Goal: Find specific page/section

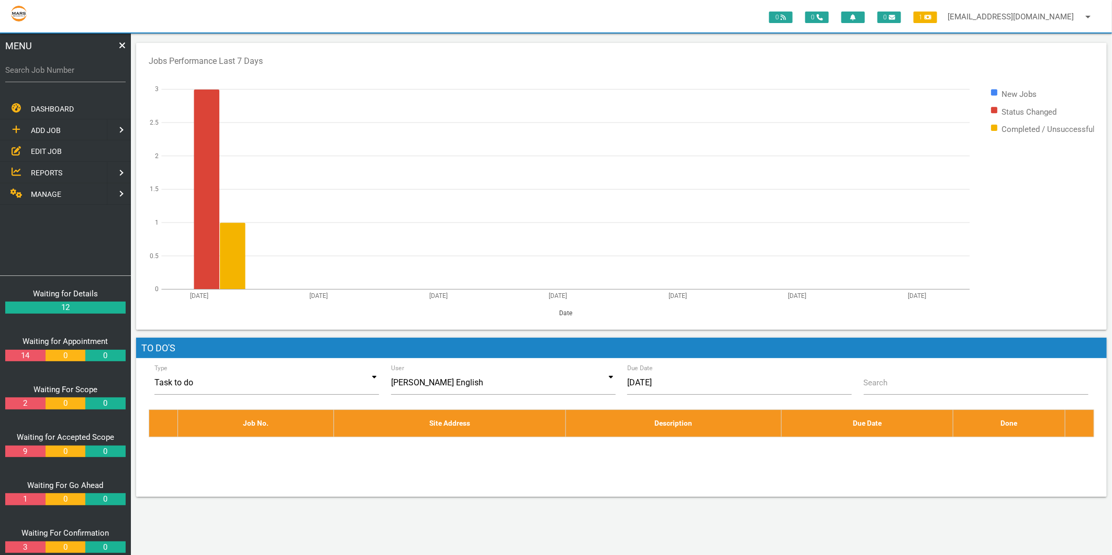
click at [38, 70] on label "Search Job Number" at bounding box center [65, 70] width 120 height 12
click at [38, 70] on input "Search Job Number" at bounding box center [65, 70] width 120 height 24
type input "1743"
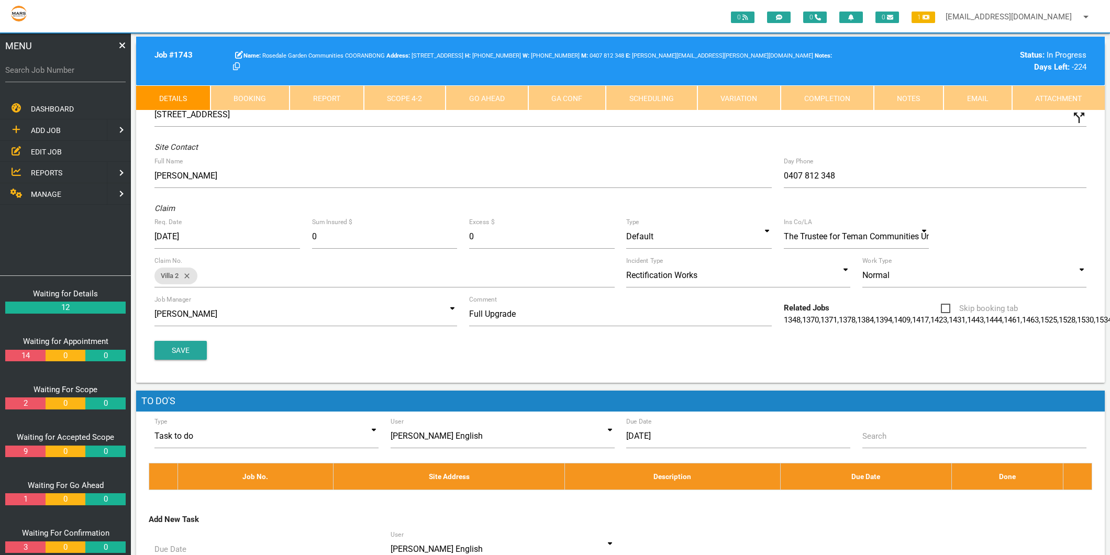
click at [420, 94] on link "Scope 4 - 2" at bounding box center [405, 97] width 82 height 25
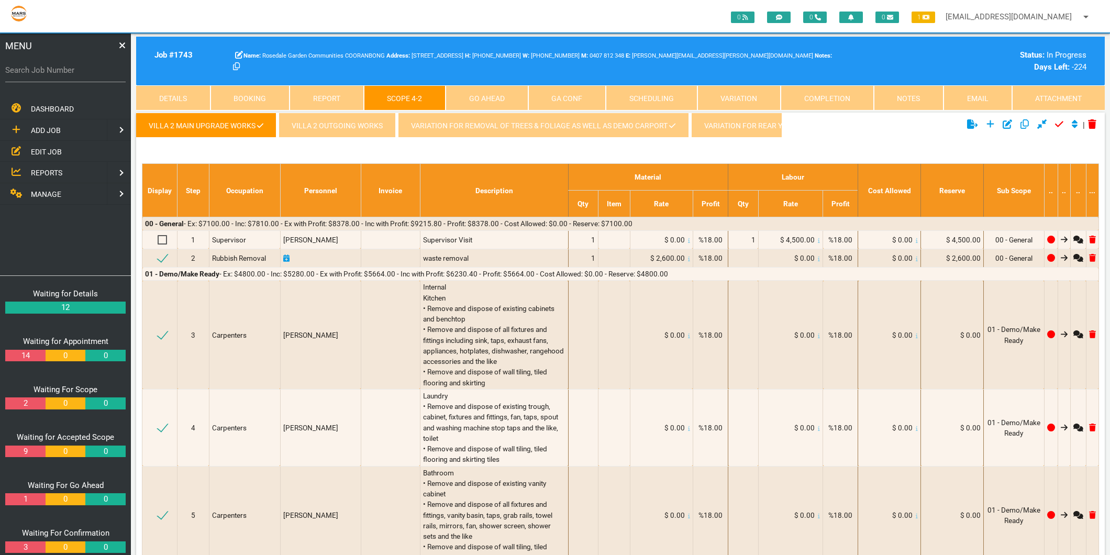
click at [466, 123] on link "Variation for removal of Trees & Foliage as well as Demo Carport" at bounding box center [543, 125] width 291 height 25
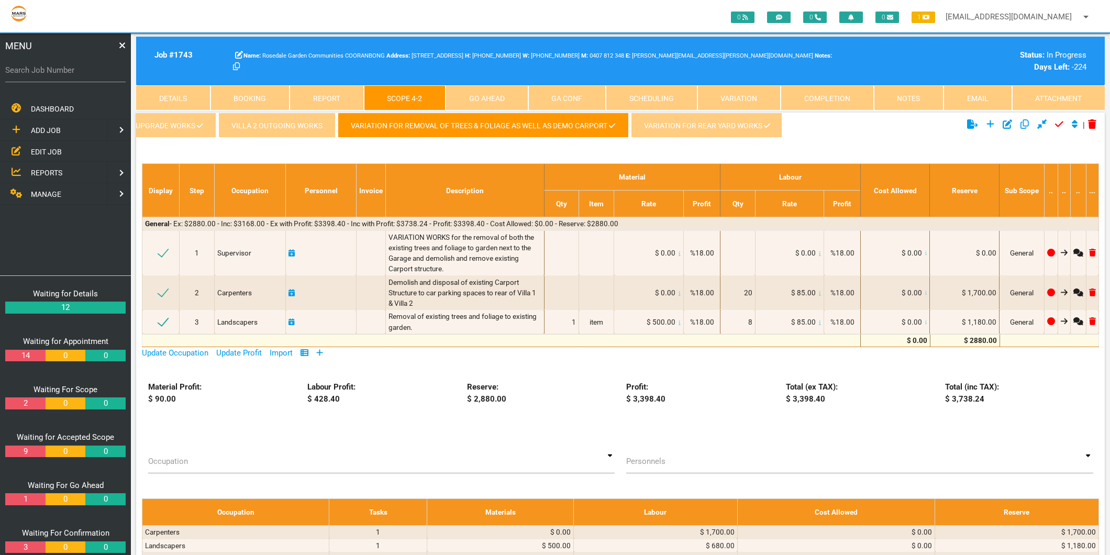
scroll to position [0, 180]
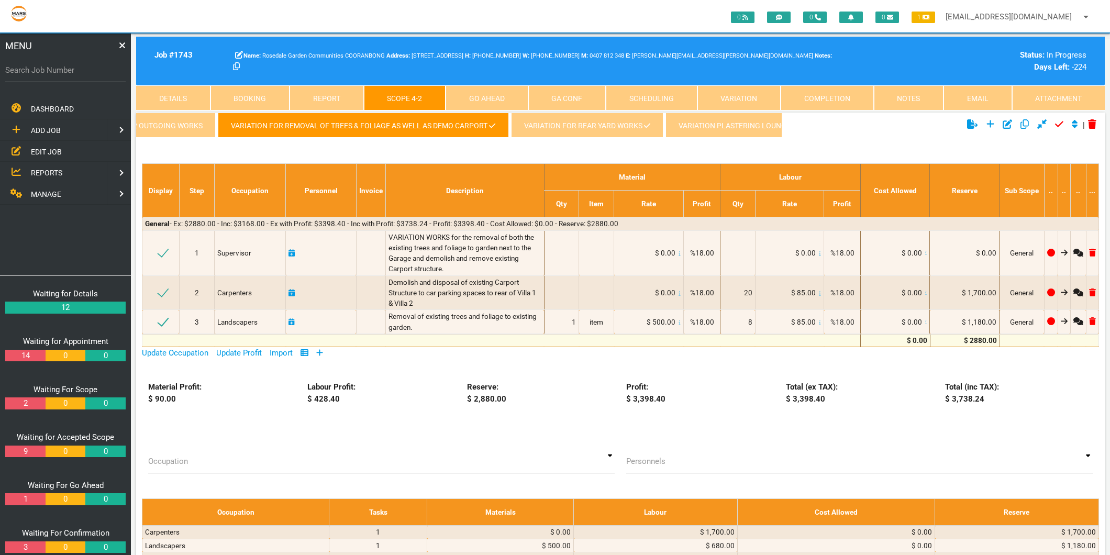
click at [575, 114] on link "Variation for rear yard works" at bounding box center [587, 125] width 152 height 25
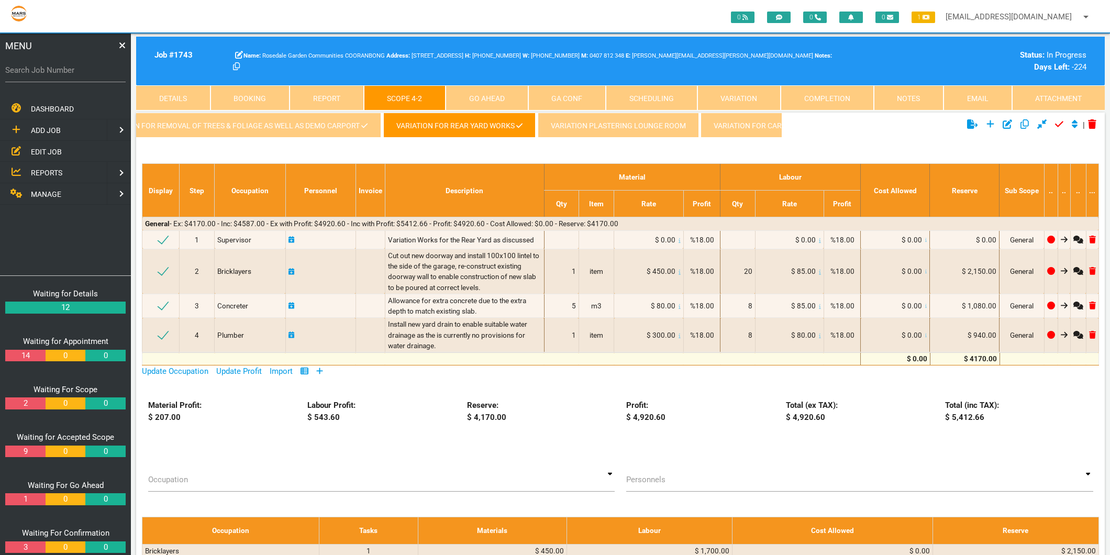
scroll to position [0, 340]
click at [749, 128] on link "Variation for Carport" at bounding box center [728, 125] width 120 height 25
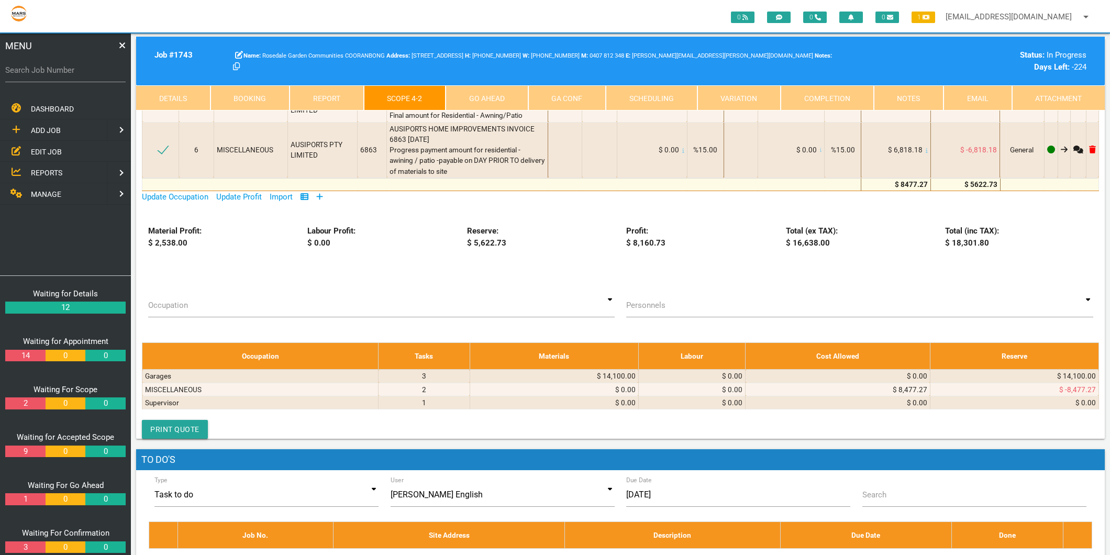
scroll to position [524, 0]
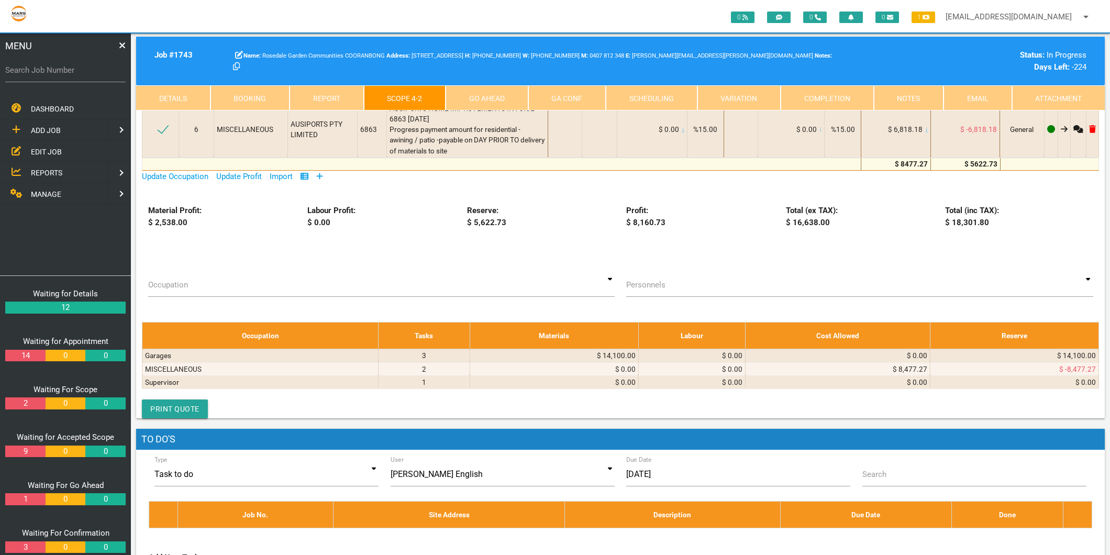
click at [46, 74] on label "Search Job Number" at bounding box center [65, 70] width 120 height 12
click at [46, 74] on input "Search Job Number" at bounding box center [65, 70] width 120 height 24
type input "1781"
